Goal: Task Accomplishment & Management: Complete application form

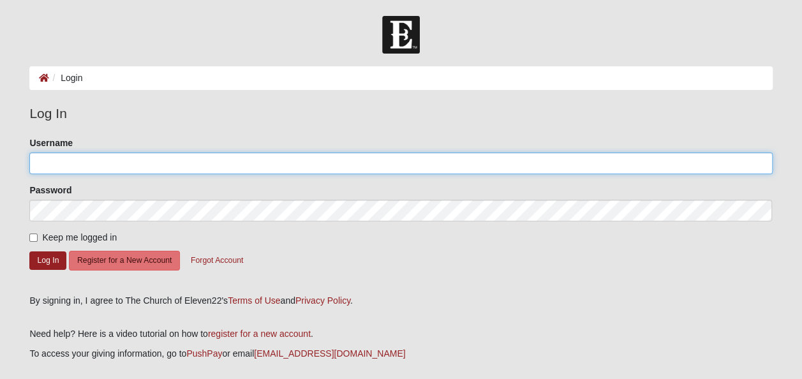
click at [51, 161] on input "Username" at bounding box center [400, 163] width 742 height 22
type input "[EMAIL_ADDRESS][DOMAIN_NAME]"
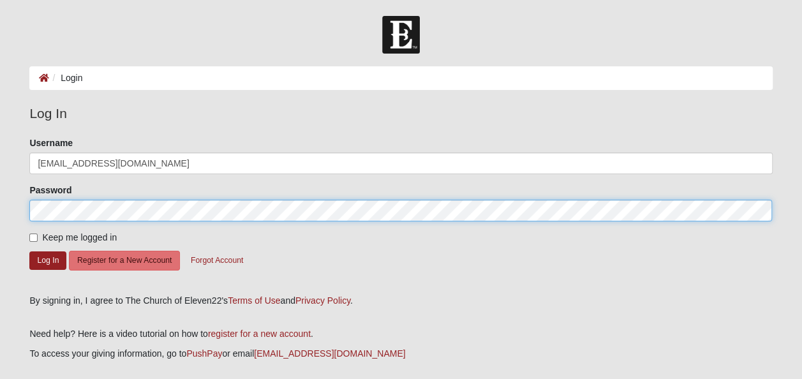
click at [0, 214] on form "Log In Login Login Error Log In Please correct the following: Username cattt410…" at bounding box center [401, 228] width 802 height 424
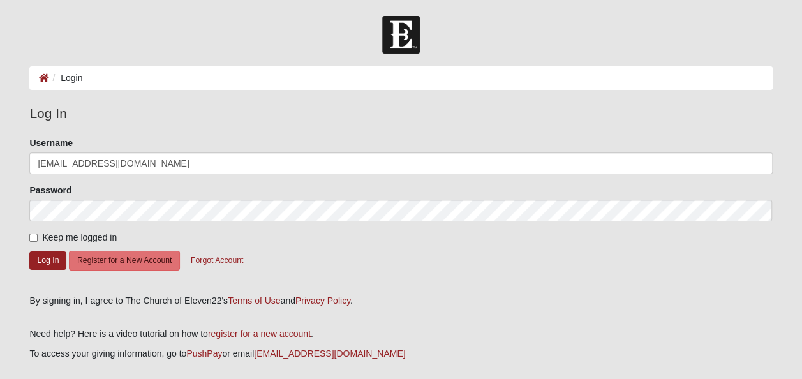
drag, startPoint x: 325, startPoint y: 267, endPoint x: 271, endPoint y: 260, distance: 54.6
click at [324, 265] on form "Please correct the following: Username cattt410@yahoo.com Password Keep me logg…" at bounding box center [400, 210] width 742 height 149
click at [31, 235] on input "Keep me logged in" at bounding box center [33, 237] width 8 height 8
checkbox input "true"
click at [47, 256] on button "Log In" at bounding box center [47, 260] width 37 height 18
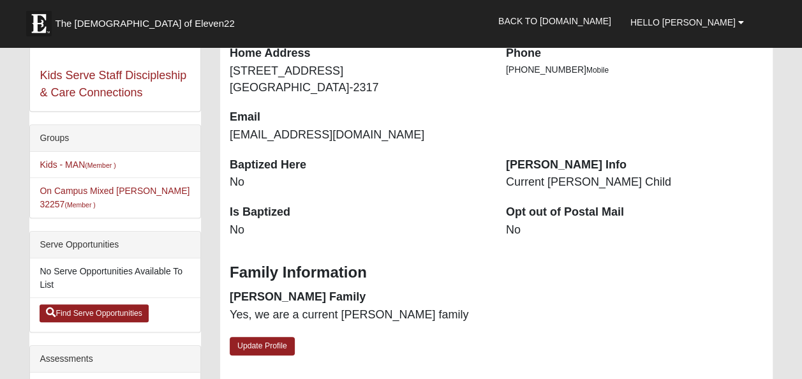
scroll to position [255, 0]
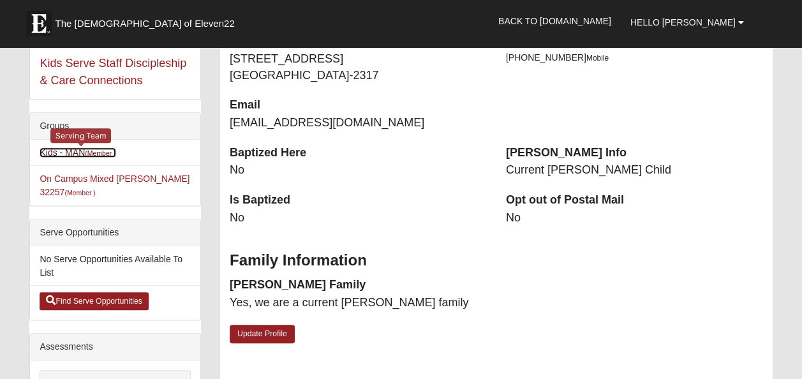
click at [96, 152] on small "(Member )" at bounding box center [100, 153] width 31 height 8
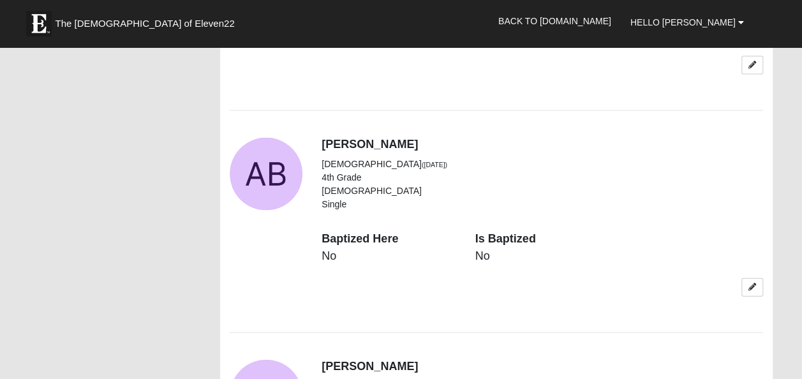
scroll to position [1212, 0]
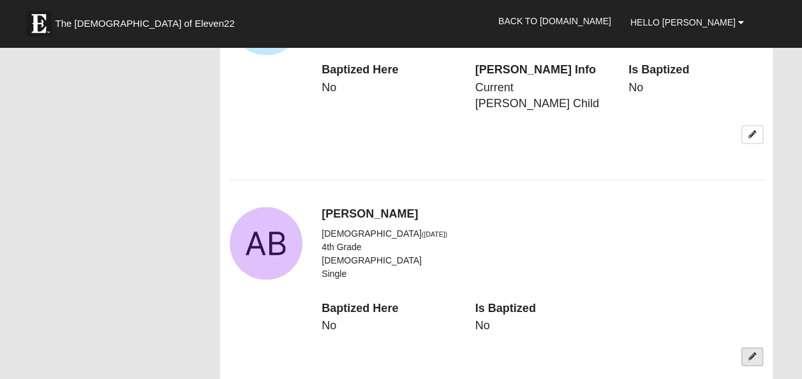
click at [752, 353] on icon at bounding box center [752, 357] width 8 height 8
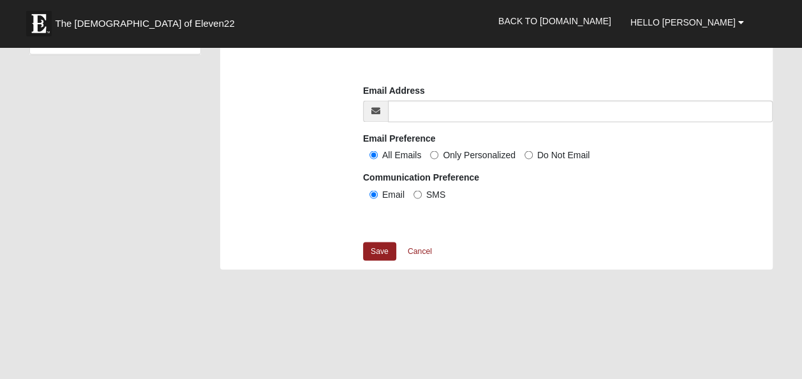
scroll to position [1084, 0]
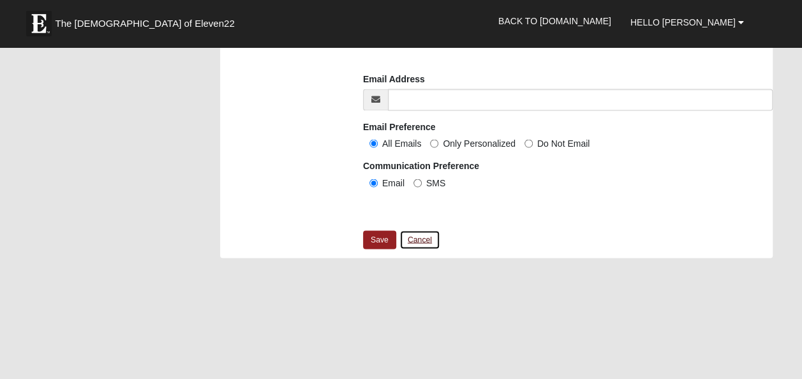
drag, startPoint x: 420, startPoint y: 237, endPoint x: 443, endPoint y: 245, distance: 24.2
click at [420, 237] on link "Cancel" at bounding box center [419, 240] width 41 height 20
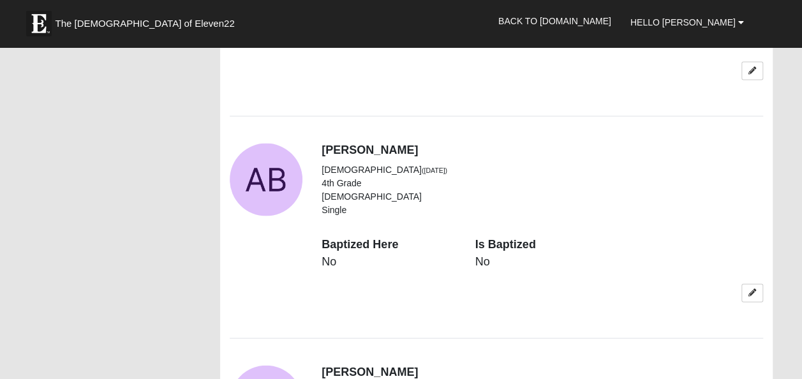
scroll to position [1467, 0]
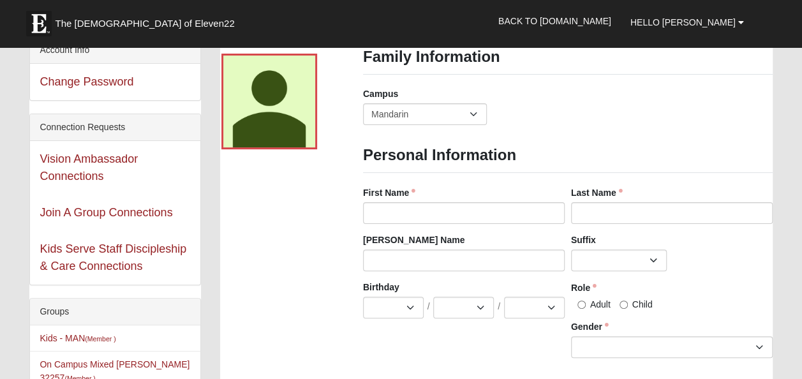
scroll to position [0, 0]
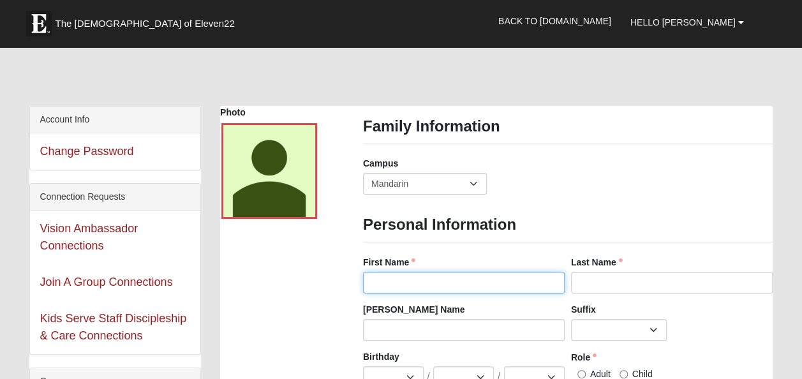
drag, startPoint x: 380, startPoint y: 284, endPoint x: 369, endPoint y: 282, distance: 11.8
click at [380, 284] on input "First Name" at bounding box center [463, 283] width 201 height 22
type input "[PERSON_NAME]"
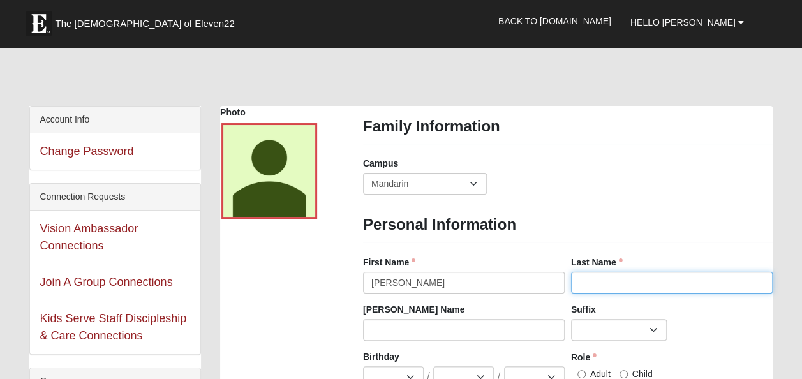
click at [593, 281] on input "Last Name" at bounding box center [671, 283] width 201 height 22
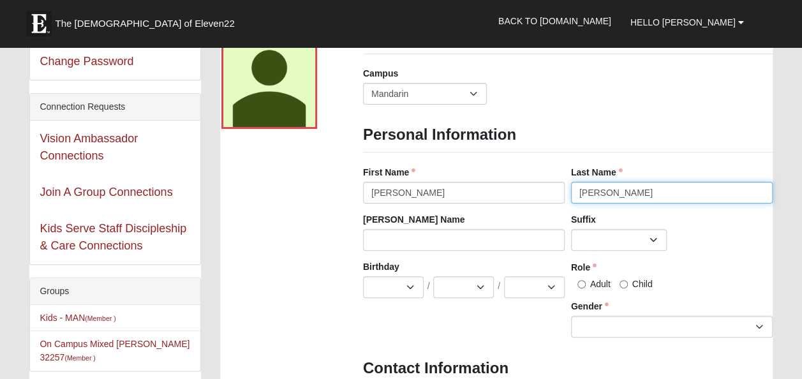
scroll to position [128, 0]
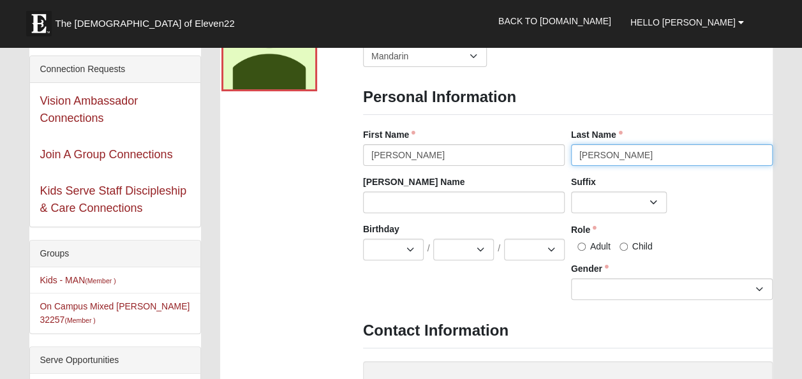
type input "[PERSON_NAME]"
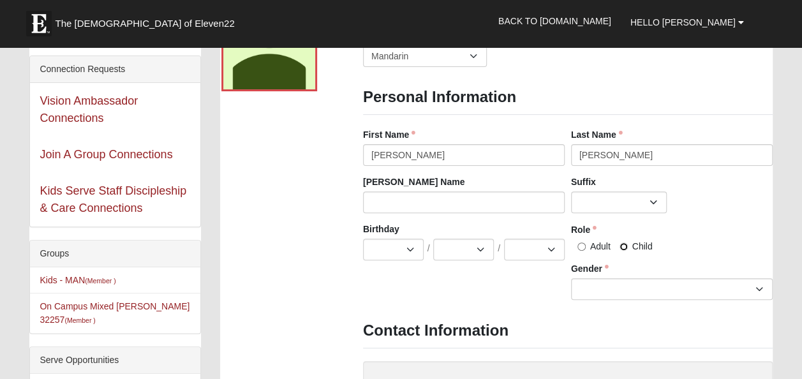
click at [619, 247] on input "Child" at bounding box center [623, 246] width 8 height 8
radio input "true"
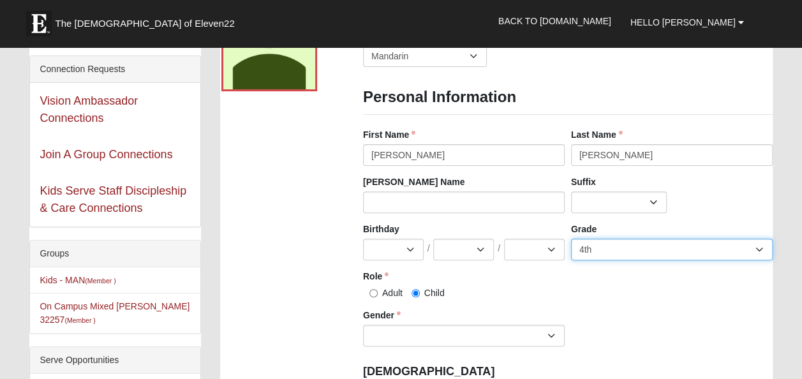
click at [756, 249] on select "K 1st 2nd 3rd 4th 5th 6th 7th 8th 9th 10th 11th 12th" at bounding box center [671, 249] width 201 height 22
select select "4"
click at [571, 238] on select "K 1st 2nd 3rd 4th 5th 6th 7th 8th 9th 10th 11th 12th" at bounding box center [671, 249] width 201 height 22
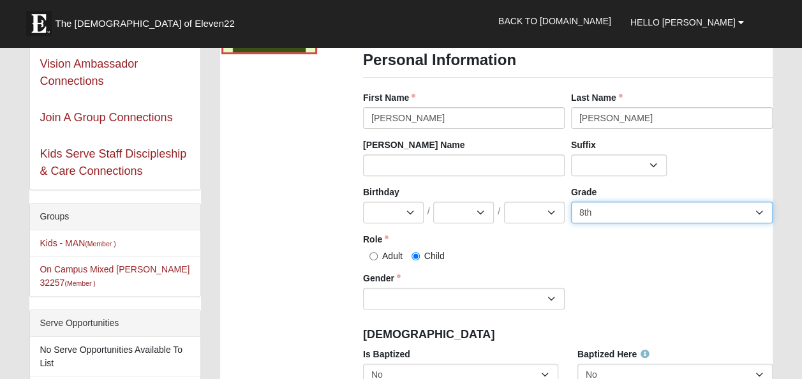
scroll to position [191, 0]
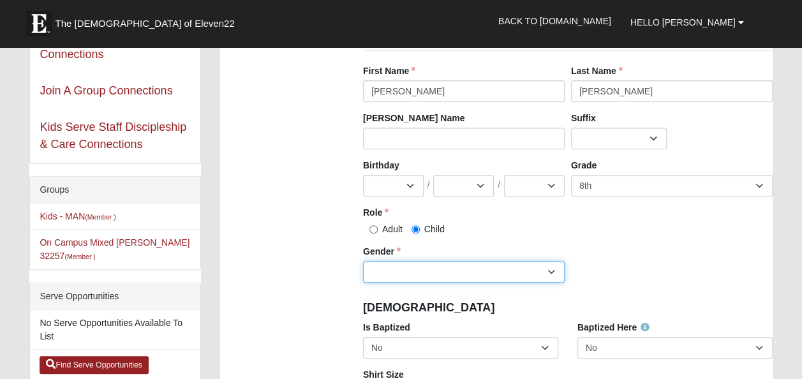
click at [551, 269] on select "[DEMOGRAPHIC_DATA] [DEMOGRAPHIC_DATA]" at bounding box center [463, 272] width 201 height 22
select select "[DEMOGRAPHIC_DATA]"
click at [363, 261] on select "[DEMOGRAPHIC_DATA] [DEMOGRAPHIC_DATA]" at bounding box center [463, 272] width 201 height 22
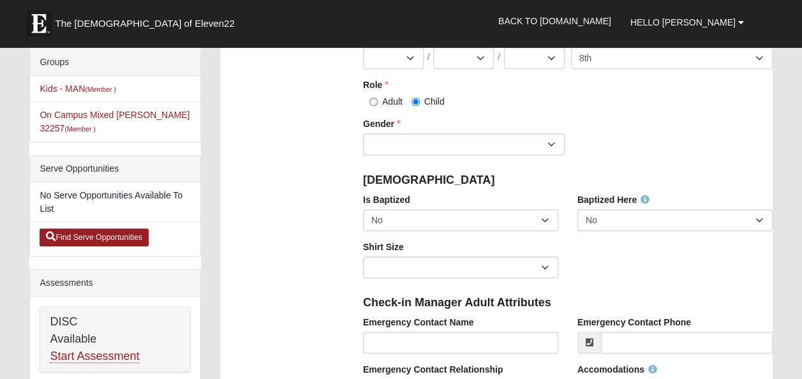
scroll to position [383, 0]
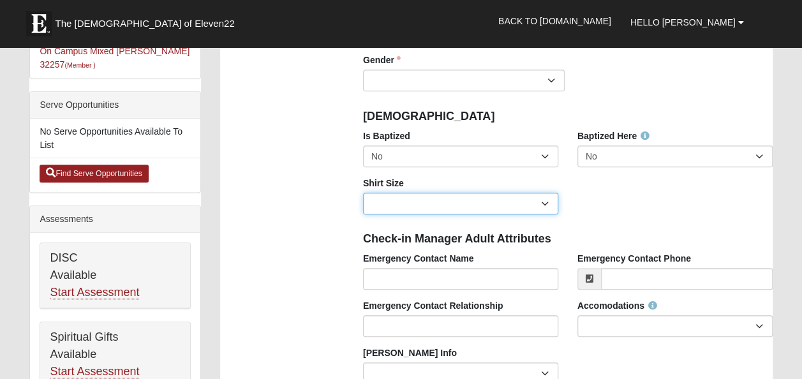
click at [545, 205] on select "Adult Small Adult Medium Adult Large Adult XL Adult XXL Adult 3XL Adult 4XL You…" at bounding box center [460, 204] width 195 height 22
select select "Adult Small"
click at [363, 193] on select "Adult Small Adult Medium Adult Large Adult XL Adult XXL Adult 3XL Adult 4XL You…" at bounding box center [460, 204] width 195 height 22
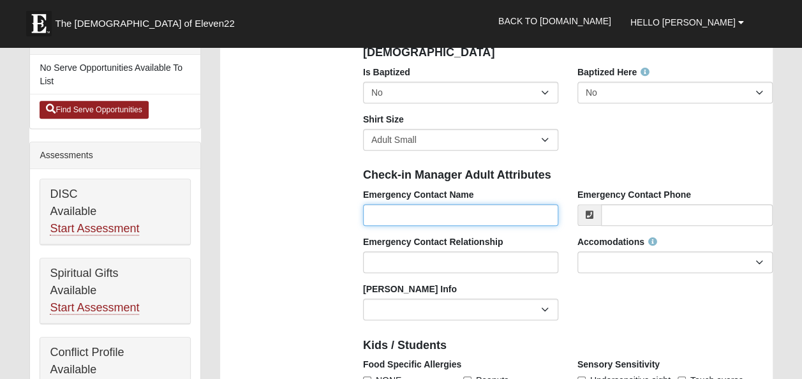
click at [391, 219] on input "Emergency Contact Name" at bounding box center [460, 215] width 195 height 22
type input "[PERSON_NAME]"
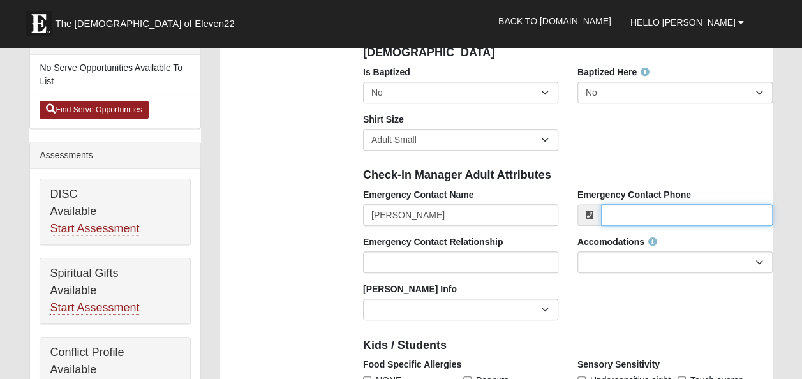
type input "9254283703"
type input "[EMAIL_ADDRESS][DOMAIN_NAME]"
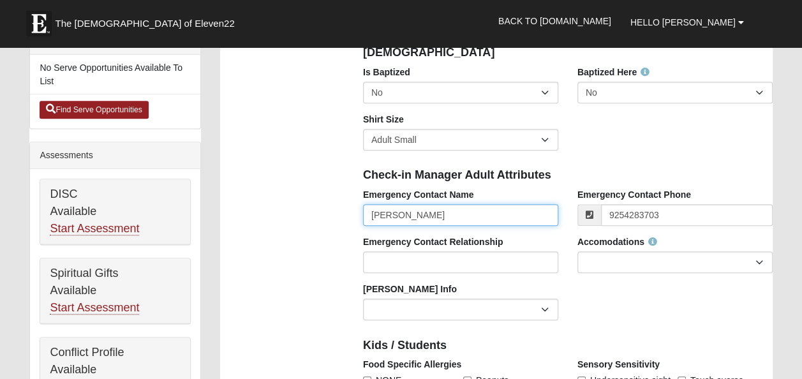
type input "[PHONE_NUMBER]"
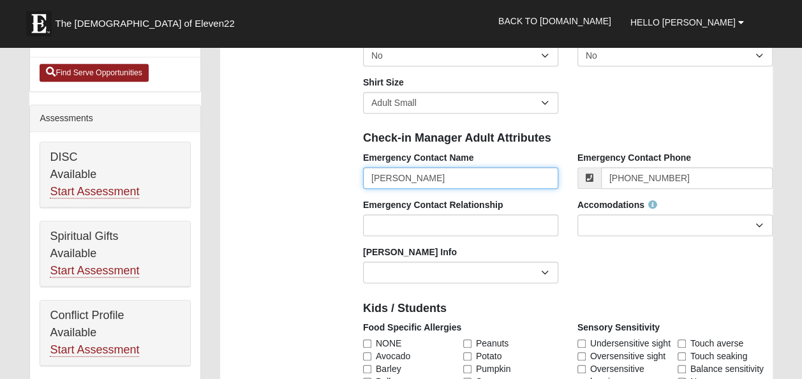
scroll to position [510, 0]
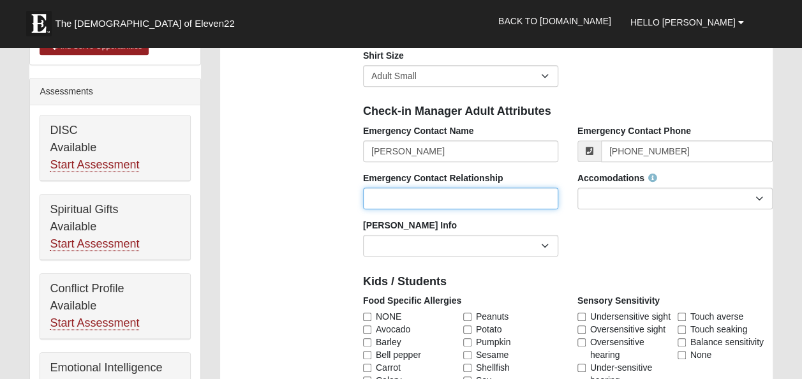
click at [379, 196] on input "Emergency Contact Relationship" at bounding box center [460, 198] width 195 height 22
type input "friend"
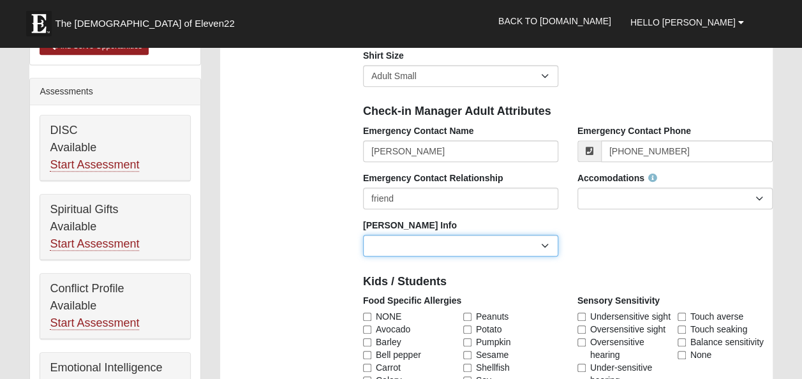
click at [545, 245] on select "Current [PERSON_NAME] Child Current [PERSON_NAME] Parent Former [PERSON_NAME] C…" at bounding box center [460, 246] width 195 height 22
select select "2885"
click at [363, 235] on select "Current [PERSON_NAME] Child Current [PERSON_NAME] Parent Former [PERSON_NAME] C…" at bounding box center [460, 246] width 195 height 22
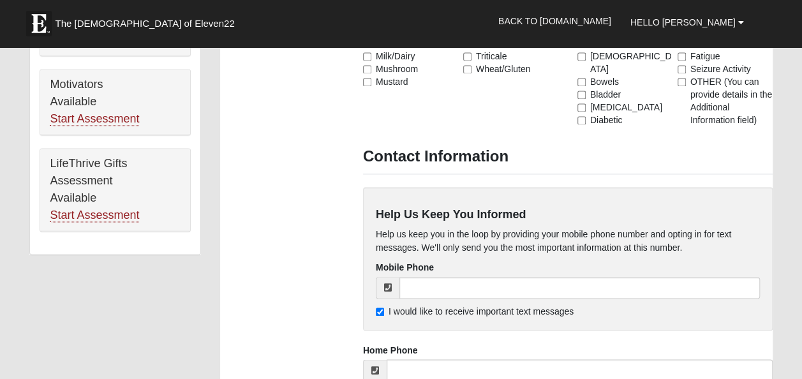
scroll to position [893, 0]
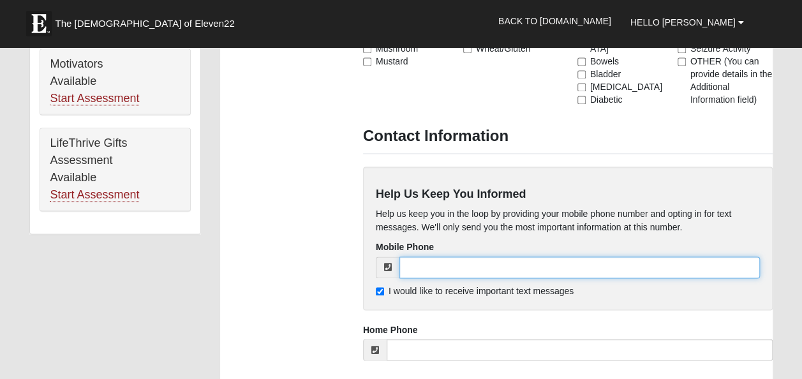
click at [407, 265] on input "tel" at bounding box center [579, 267] width 360 height 22
type input "[PHONE_NUMBER]"
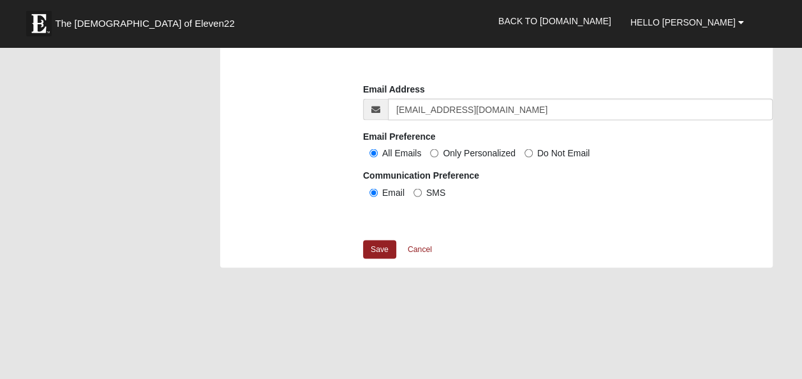
scroll to position [1212, 0]
click at [372, 244] on link "Save" at bounding box center [379, 249] width 33 height 18
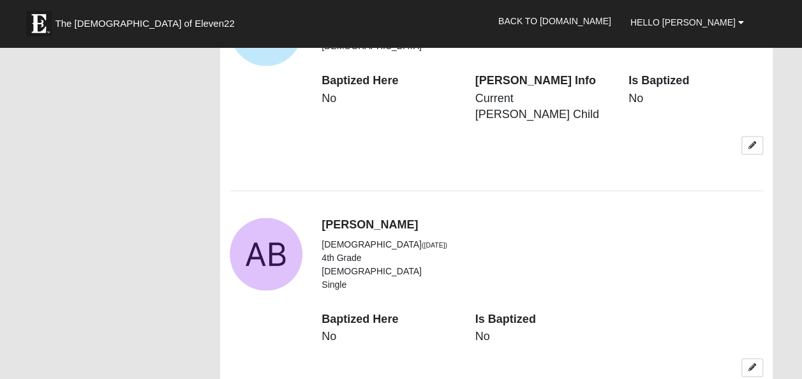
scroll to position [1212, 0]
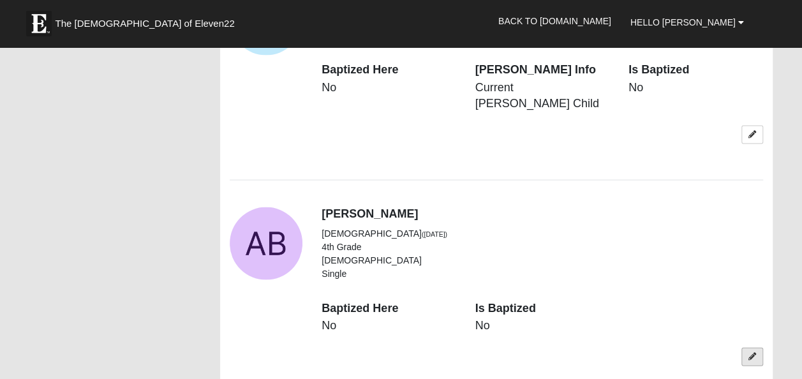
click at [749, 353] on icon at bounding box center [752, 357] width 8 height 8
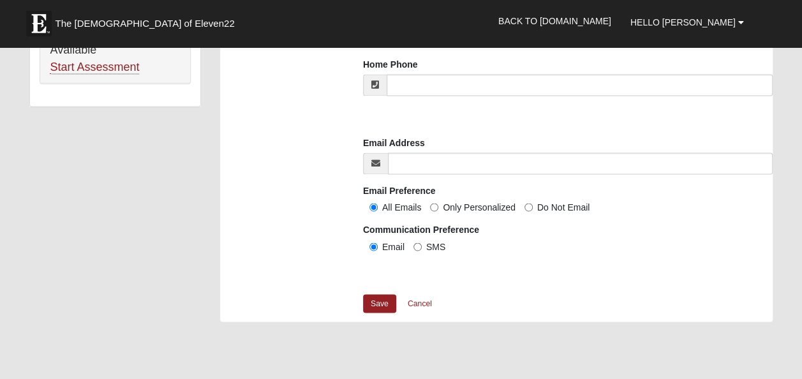
scroll to position [1148, 0]
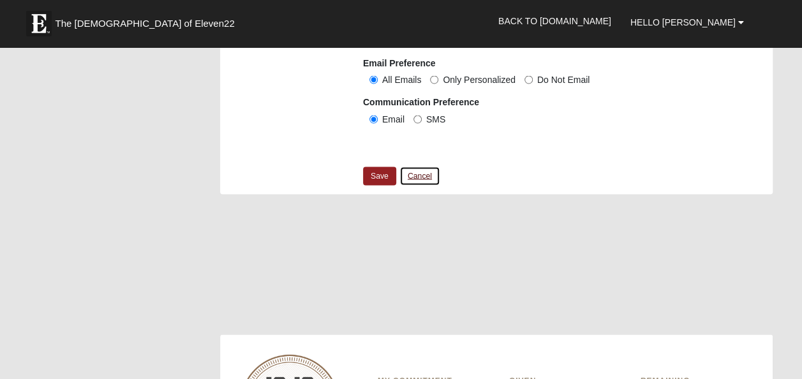
click at [428, 170] on link "Cancel" at bounding box center [419, 176] width 41 height 20
